Goal: Information Seeking & Learning: Learn about a topic

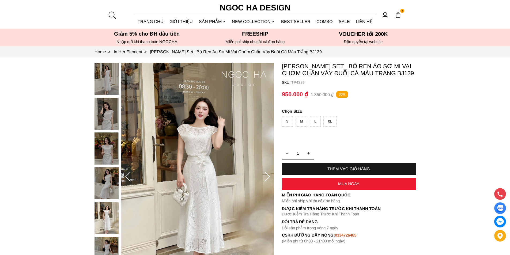
click at [112, 12] on div at bounding box center [112, 15] width 8 height 8
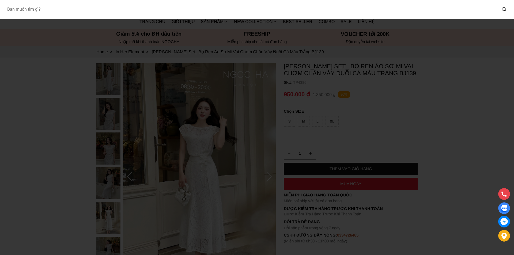
click at [78, 10] on input "Input search Bạn muốn tìm gì?" at bounding box center [250, 9] width 494 height 12
type input "A1066"
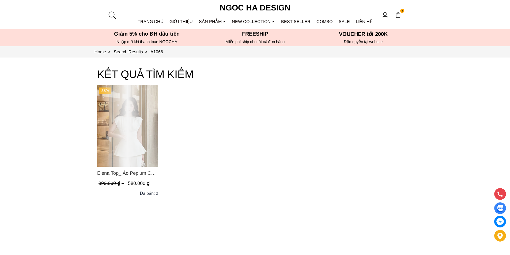
click at [140, 112] on div "Product image - Elena Top_ Áo Peplum Cổ Nhún Màu Trắng A1066" at bounding box center [127, 125] width 61 height 81
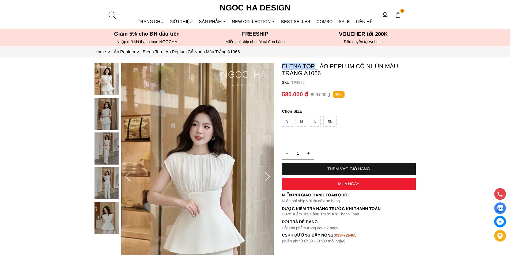
copy p "Elena Top"
drag, startPoint x: 280, startPoint y: 65, endPoint x: 316, endPoint y: 62, distance: 35.7
click at [316, 62] on section "Elena Top_ Áo Peplum Cổ Nhún Màu Trắng A1066 SKU: TP4390 1 THÊM VÀO GIỎ HÀNG Mi…" at bounding box center [255, 177] width 510 height 239
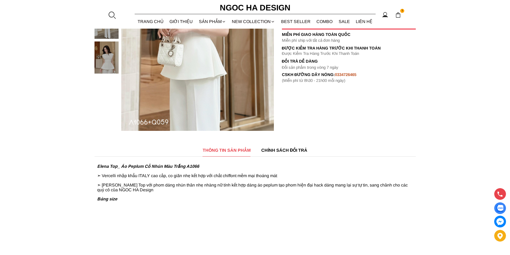
scroll to position [295, 0]
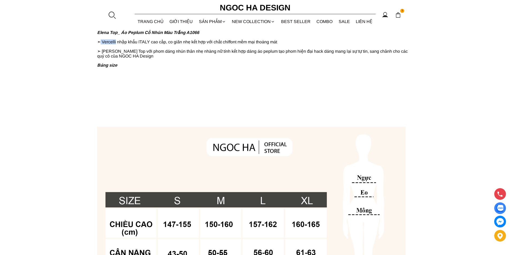
copy p "Vercelli"
drag, startPoint x: 102, startPoint y: 41, endPoint x: 116, endPoint y: 43, distance: 14.3
click at [116, 43] on p "➣ Vercelli nhập khẩu ITALY cao cấp, co giãn nhẹ kết hợp với chất chiffont mềm m…" at bounding box center [255, 41] width 316 height 5
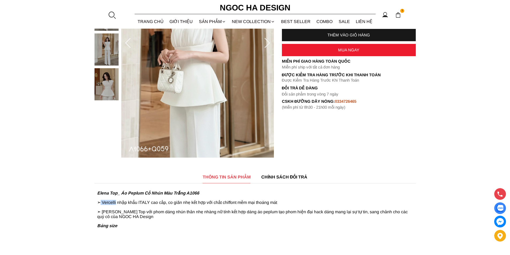
scroll to position [0, 0]
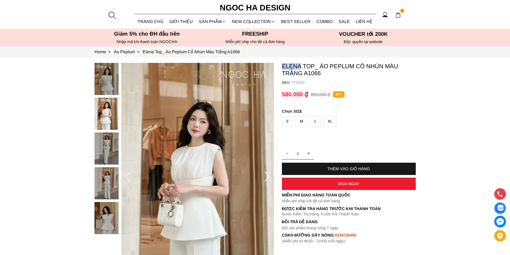
copy p "Elena"
drag, startPoint x: 282, startPoint y: 65, endPoint x: 300, endPoint y: 68, distance: 18.6
click at [300, 68] on p "Elena Top_ Áo Peplum Cổ Nhún Màu Trắng A1066" at bounding box center [349, 70] width 134 height 14
